Goal: Task Accomplishment & Management: Complete application form

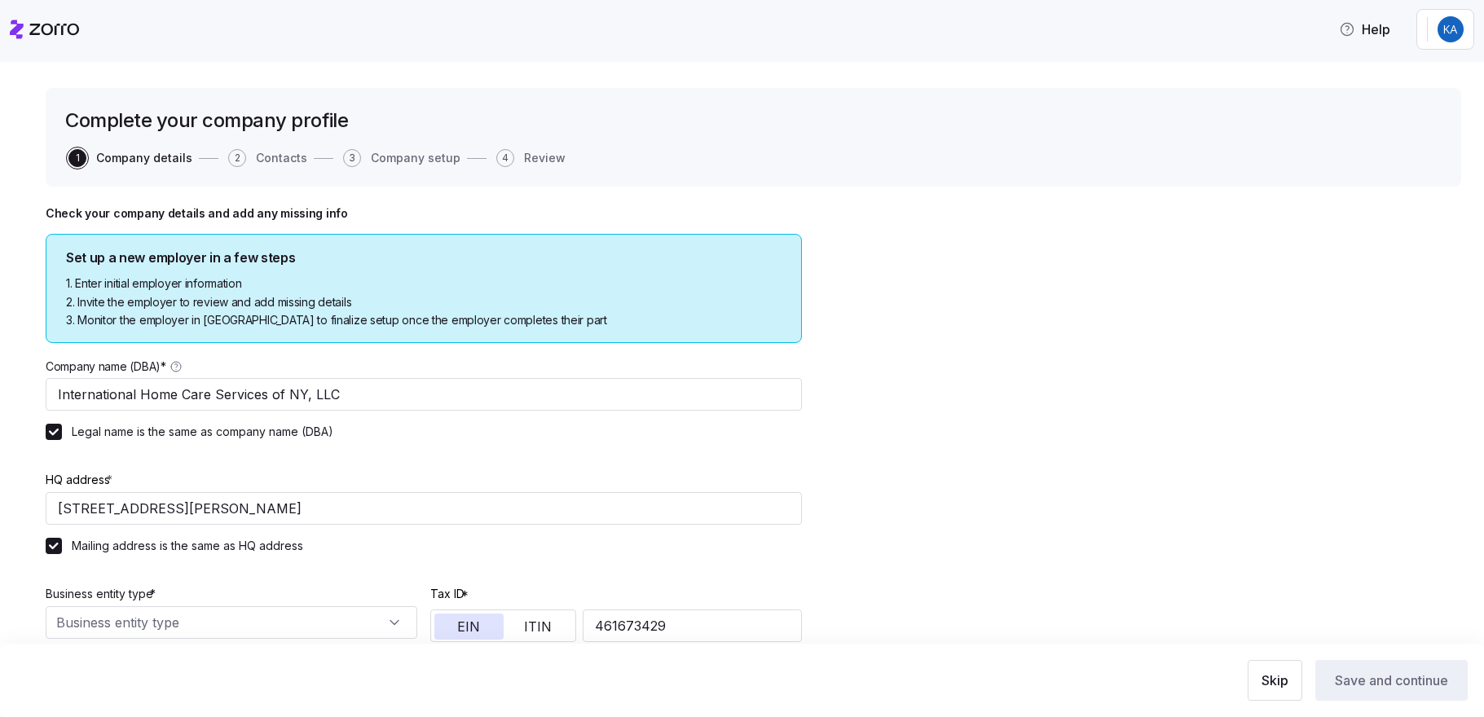
type input "Limited liability partnership"
type input "621610 - Home Health Care Services"
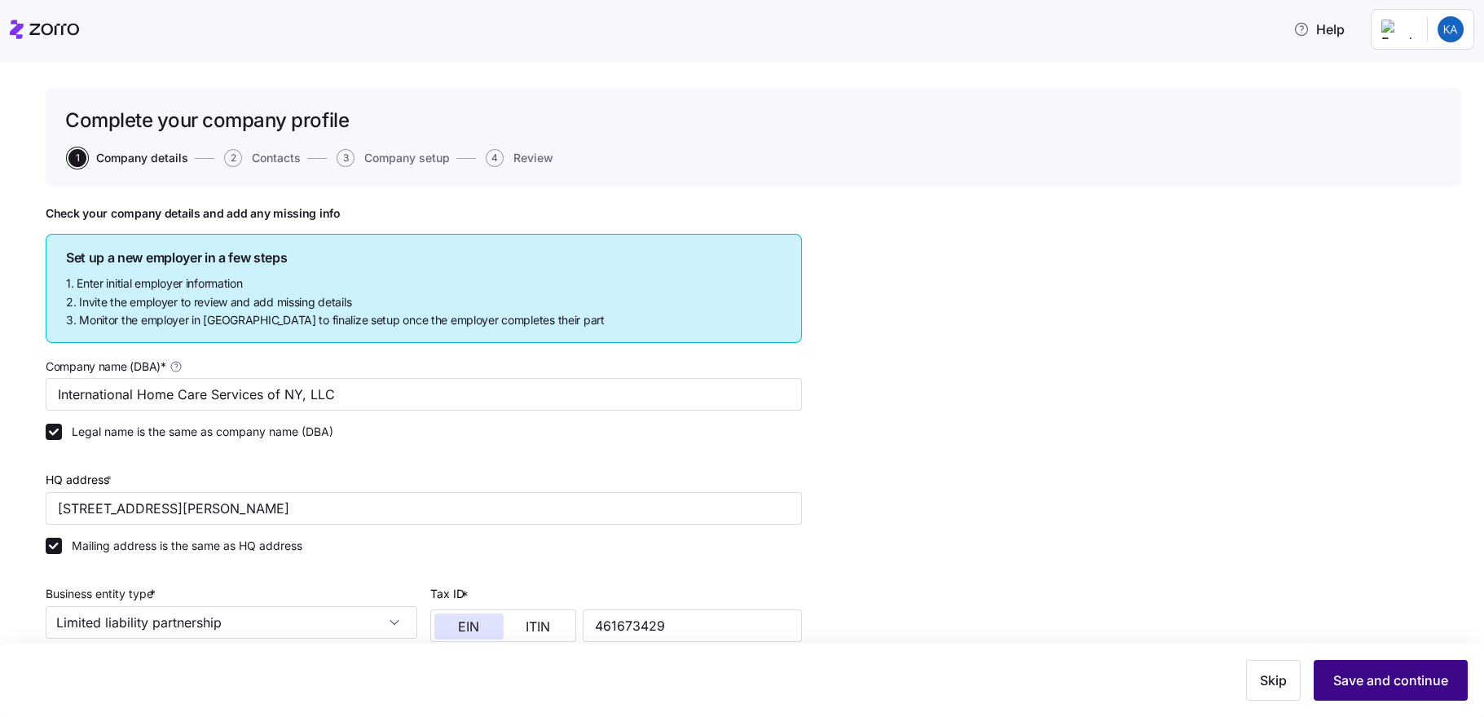
click at [1411, 681] on span "Save and continue" at bounding box center [1390, 681] width 115 height 20
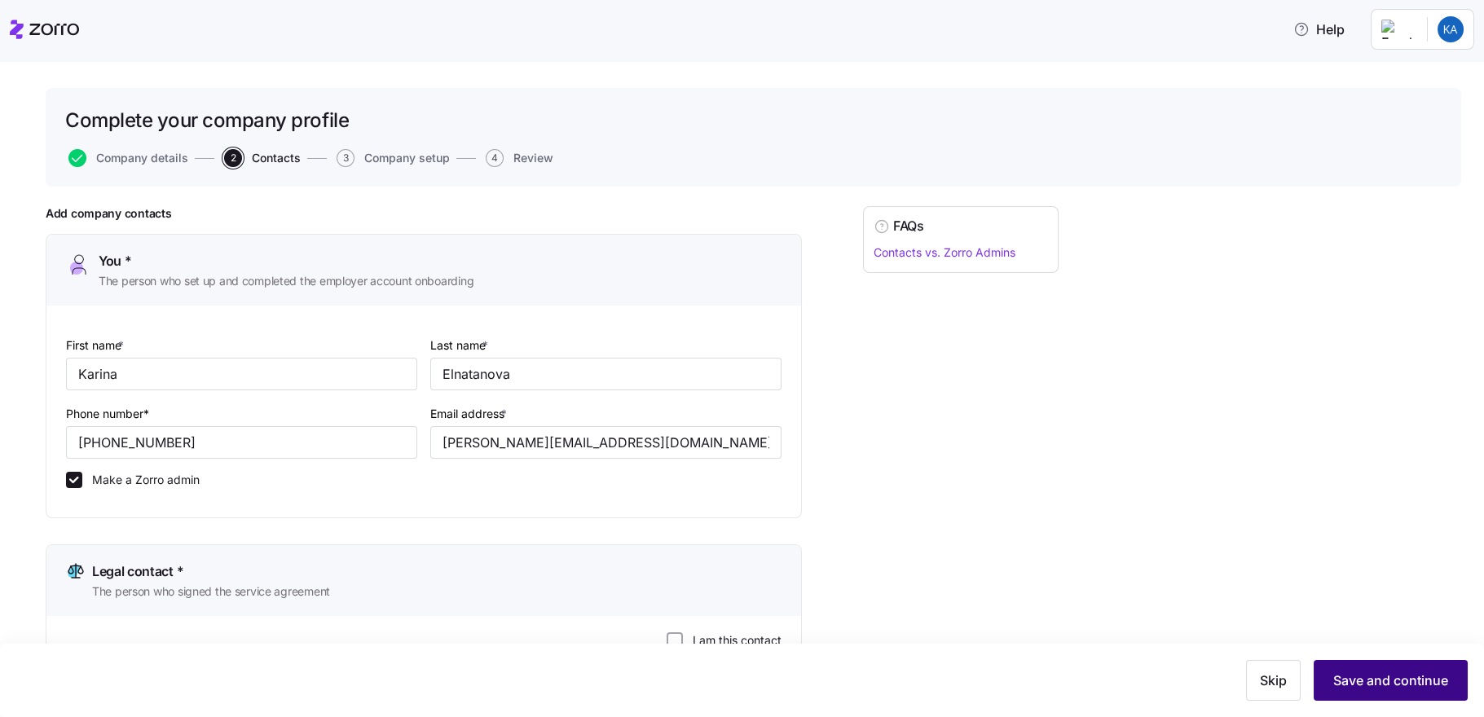
click at [1385, 682] on span "Save and continue" at bounding box center [1390, 681] width 115 height 20
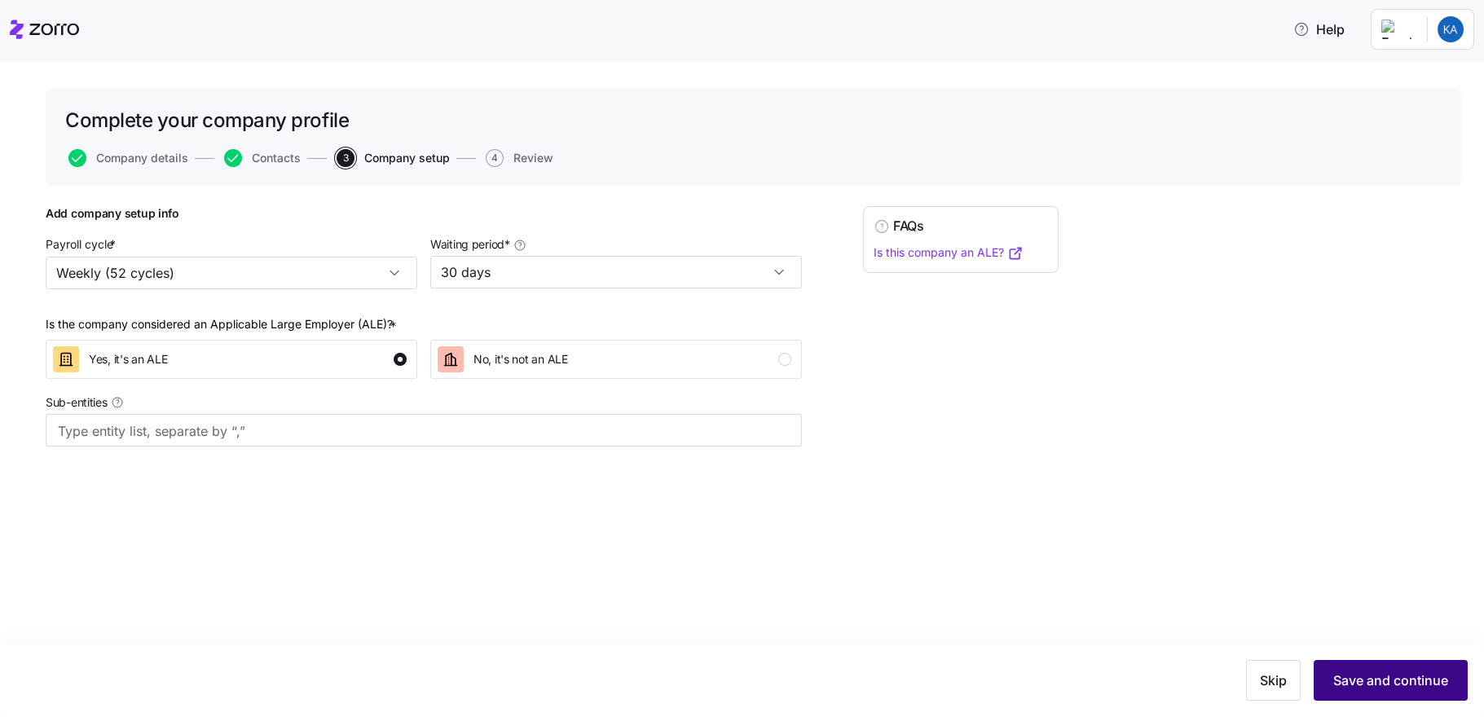
click at [1385, 682] on span "Save and continue" at bounding box center [1390, 681] width 115 height 20
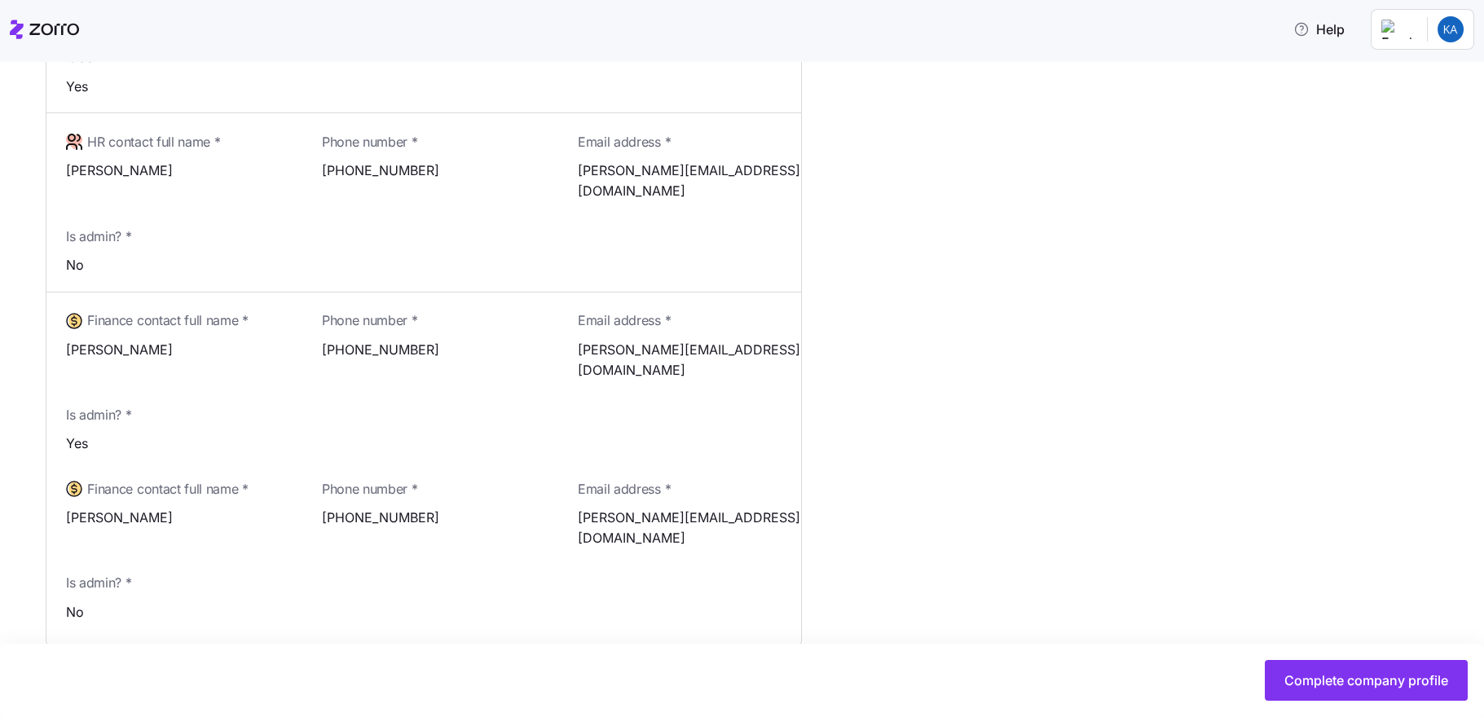
scroll to position [1009, 0]
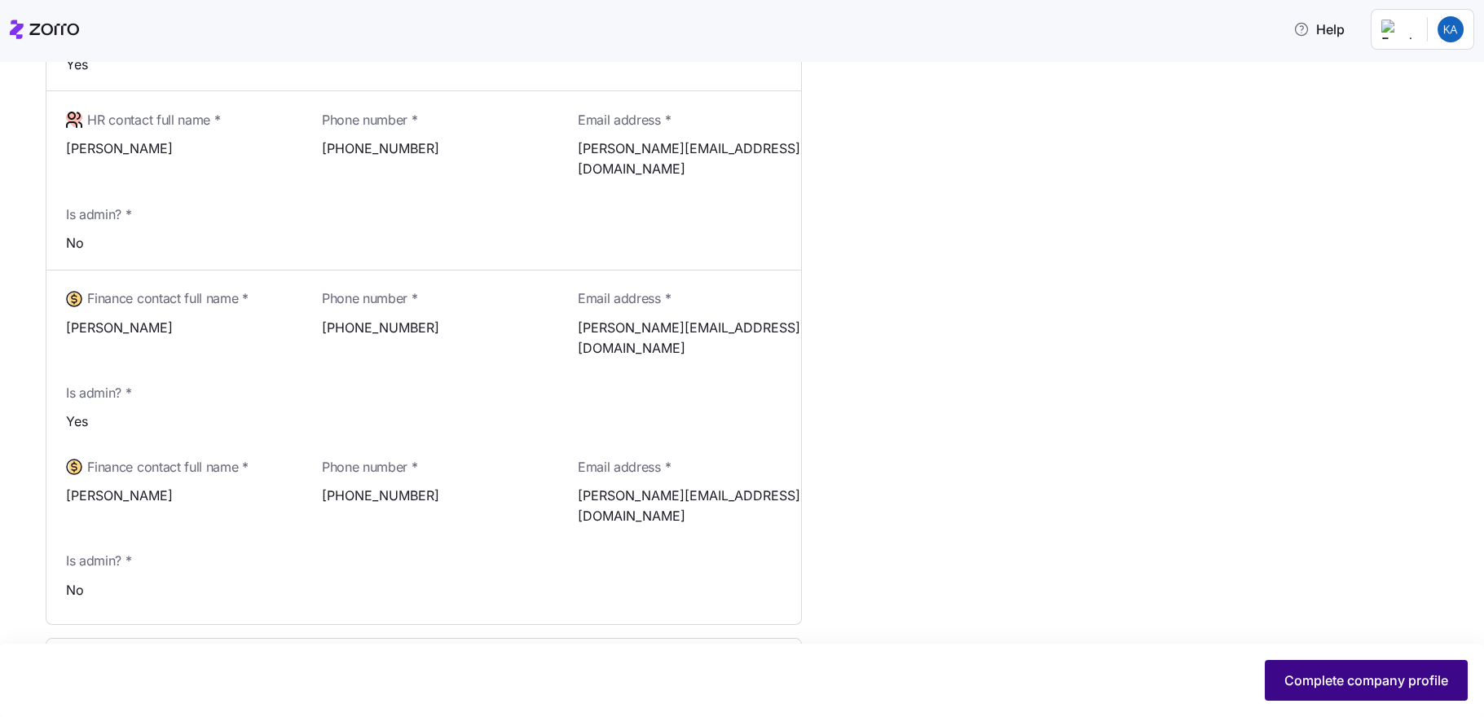
click at [1333, 676] on span "Complete company profile" at bounding box center [1366, 681] width 164 height 20
